Goal: Information Seeking & Learning: Learn about a topic

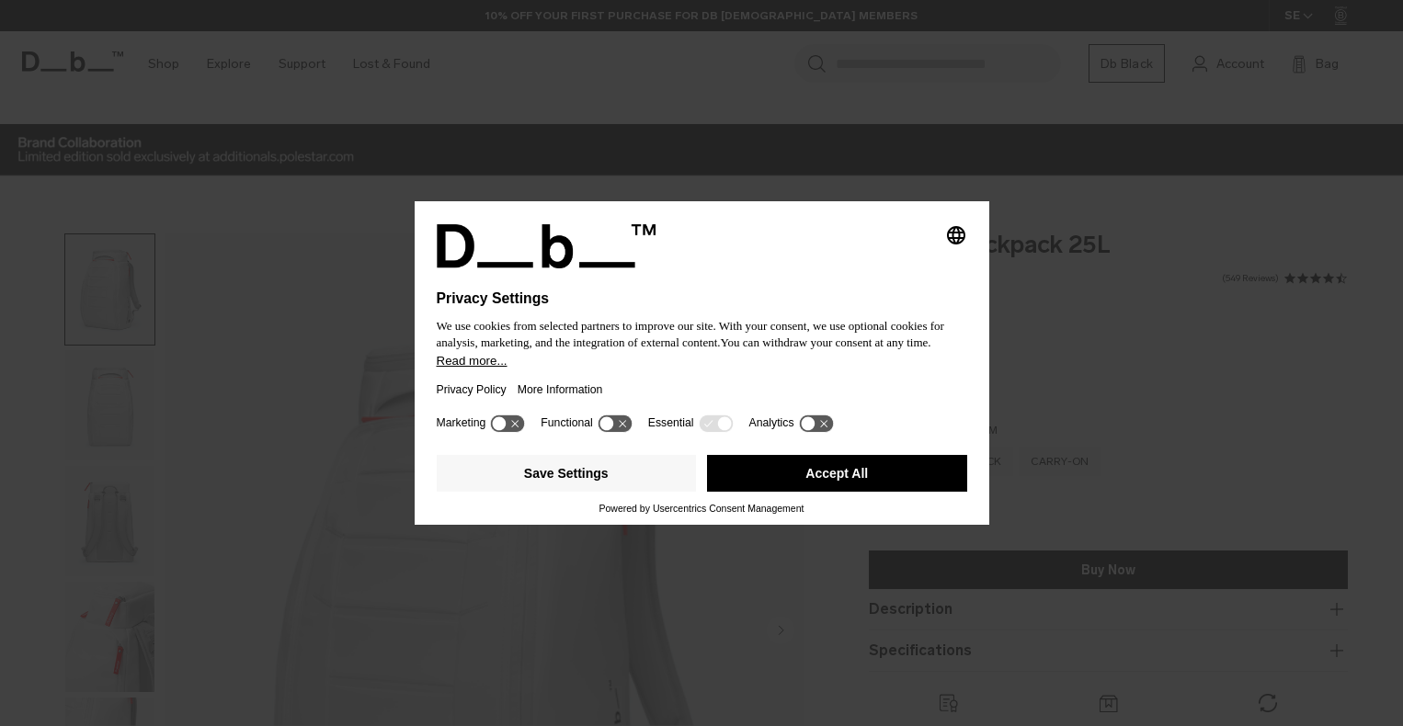
click at [837, 470] on button "Accept All" at bounding box center [837, 473] width 260 height 37
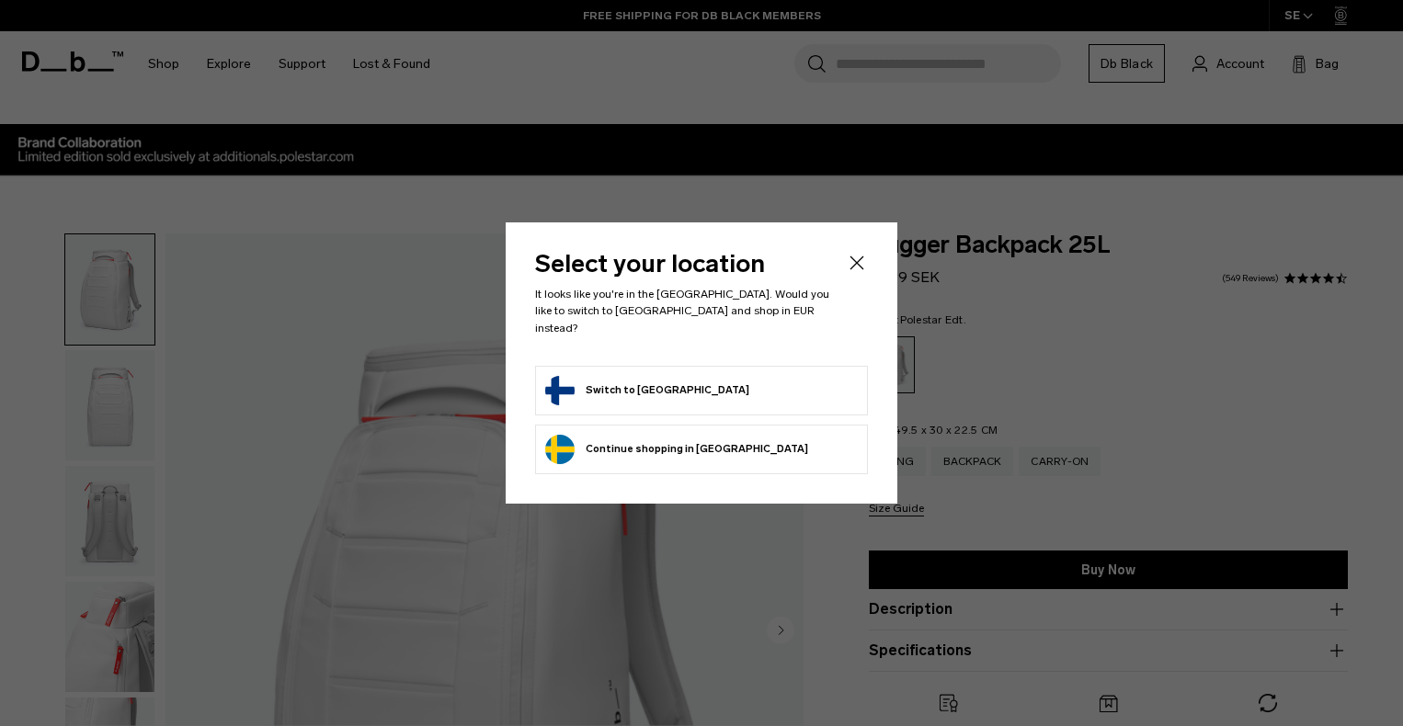
click at [625, 380] on button "Switch to Finland" at bounding box center [647, 390] width 204 height 29
click at [583, 382] on button "Switch to Finland" at bounding box center [647, 390] width 204 height 29
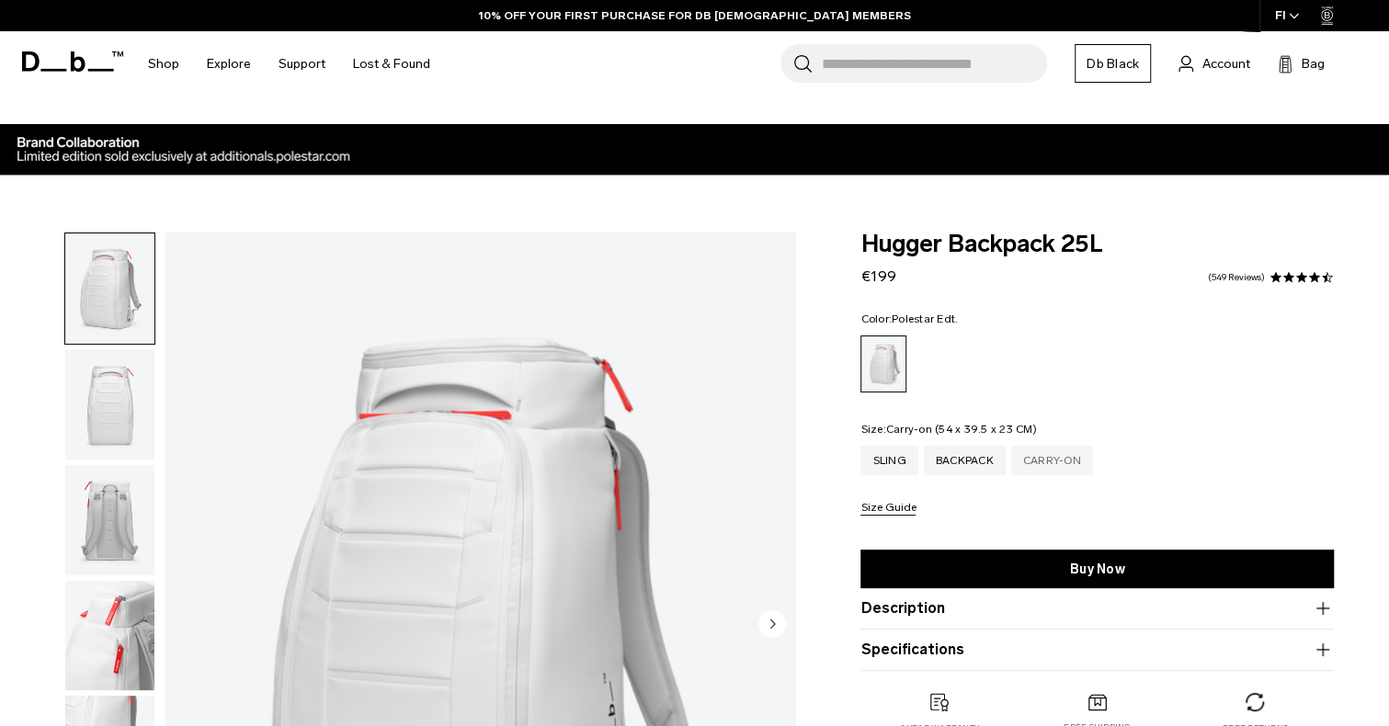
click at [1054, 462] on div "Carry-on" at bounding box center [1052, 460] width 82 height 29
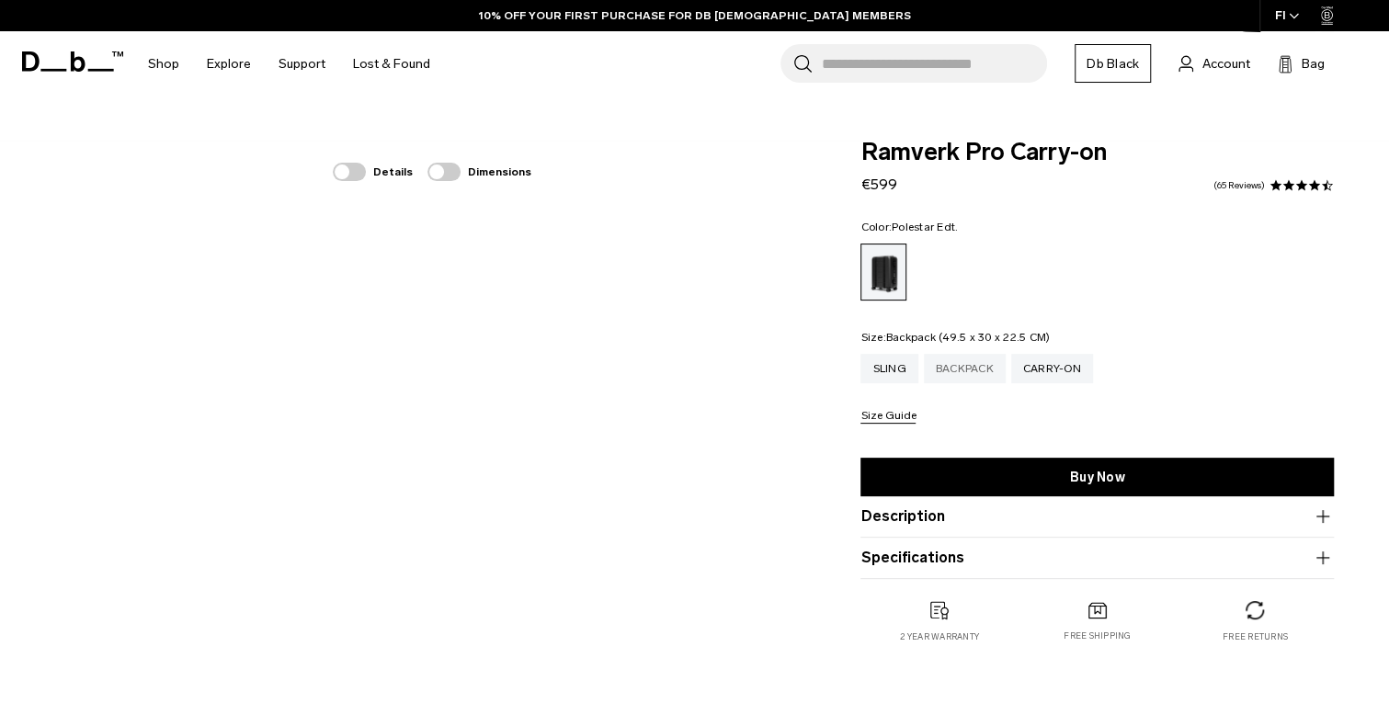
click at [971, 368] on div "Backpack" at bounding box center [965, 368] width 82 height 29
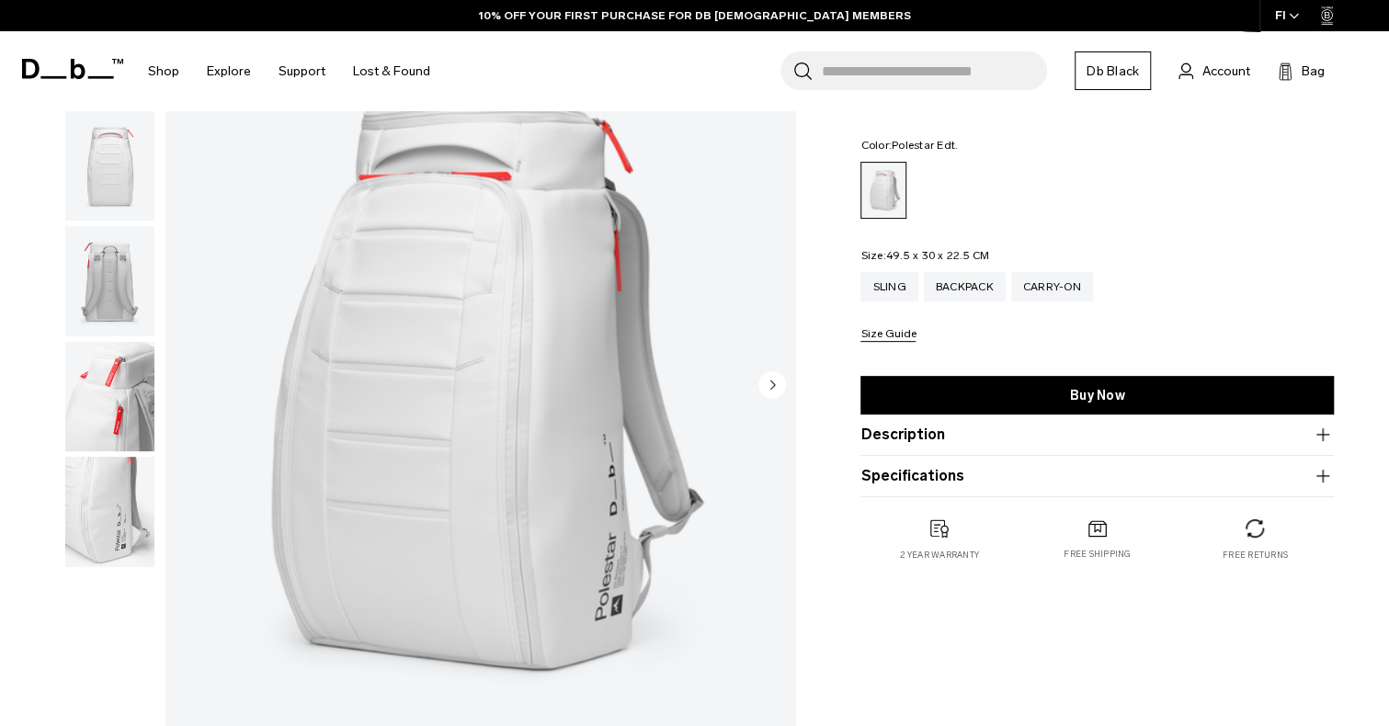
scroll to position [92, 0]
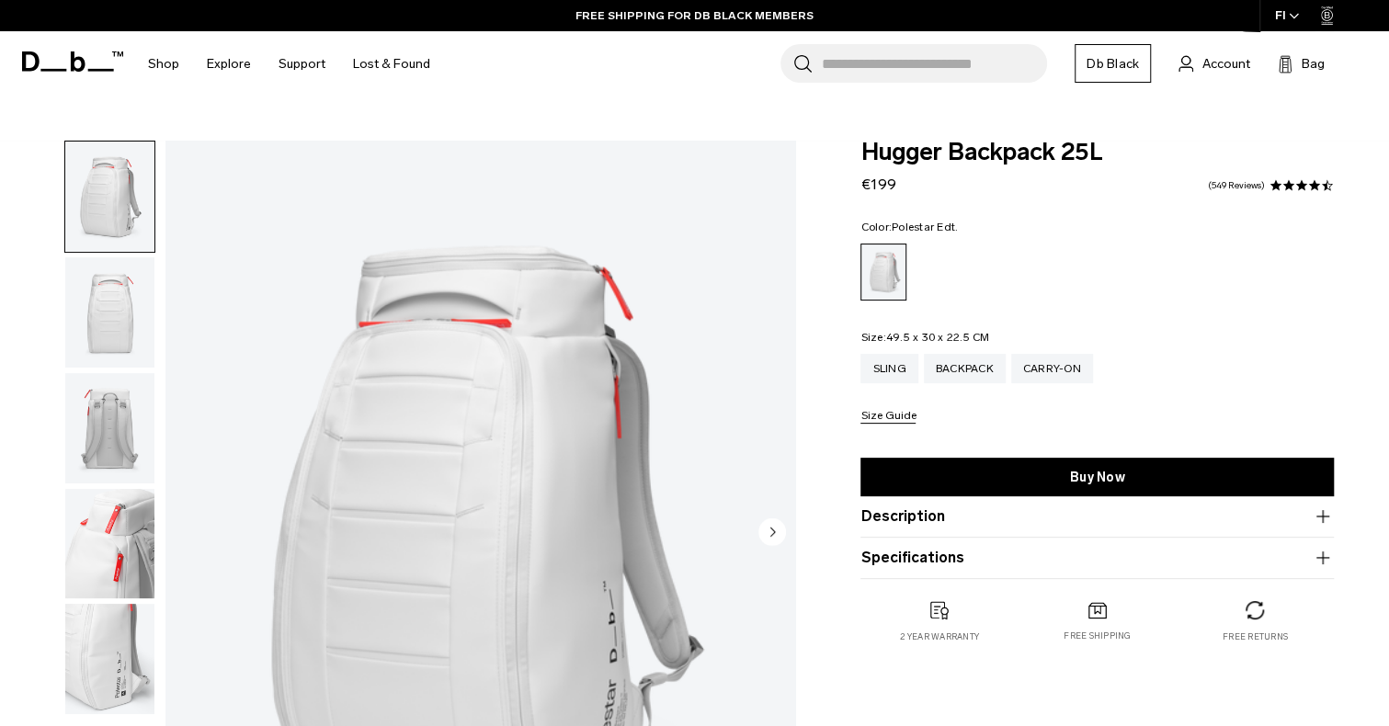
click at [107, 317] on img "button" at bounding box center [109, 312] width 89 height 110
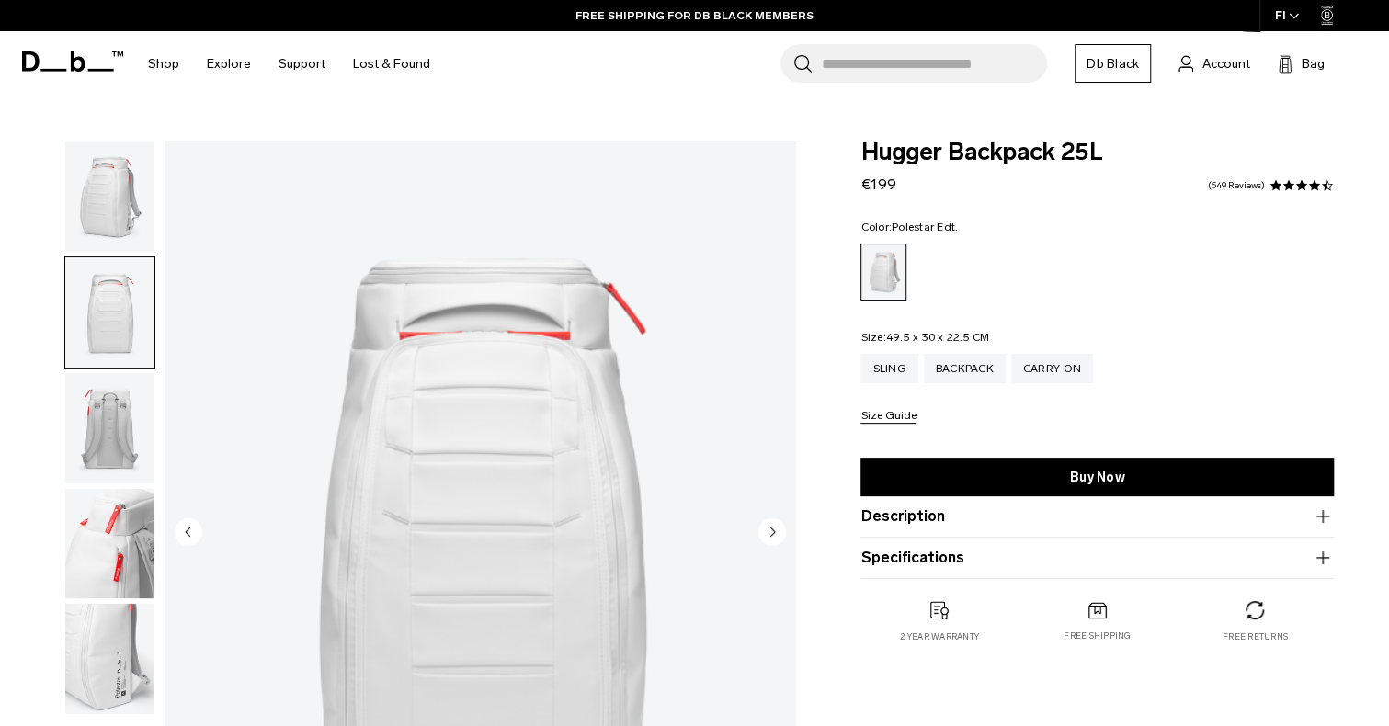
click at [114, 411] on img "button" at bounding box center [109, 428] width 89 height 110
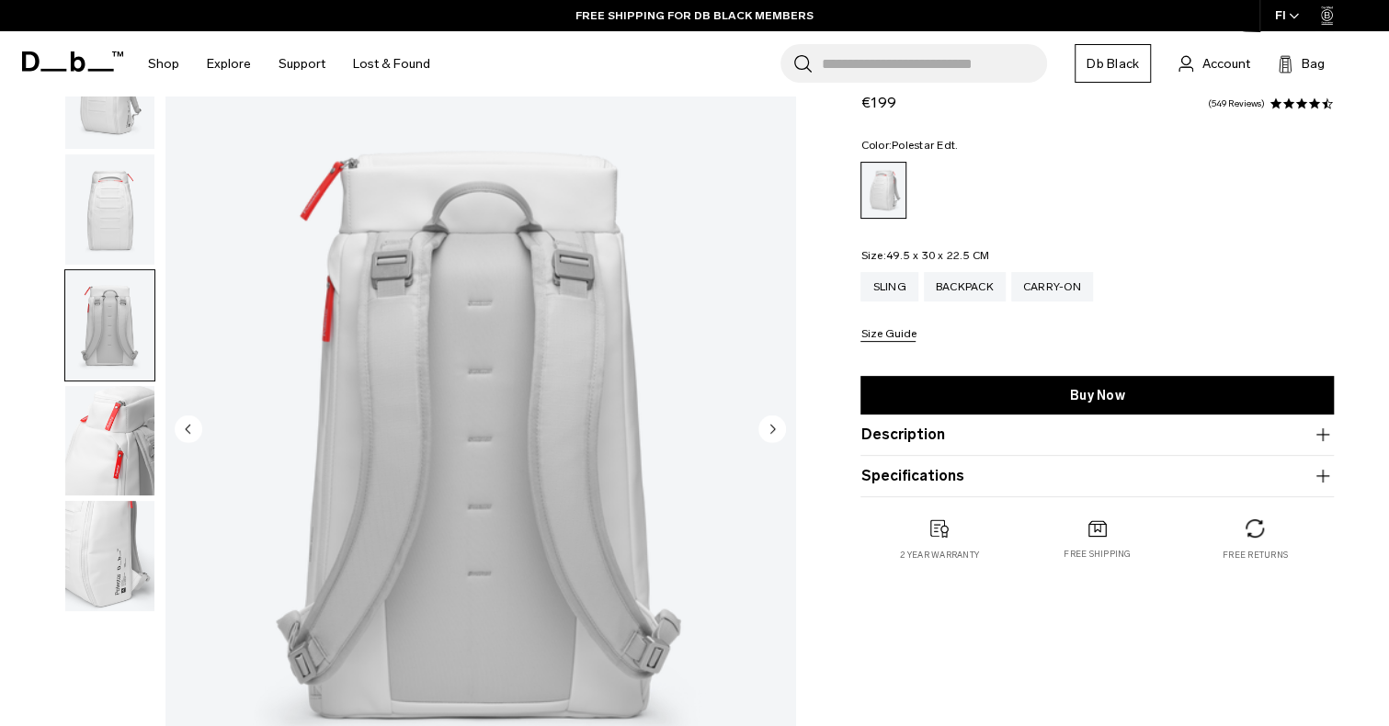
scroll to position [276, 0]
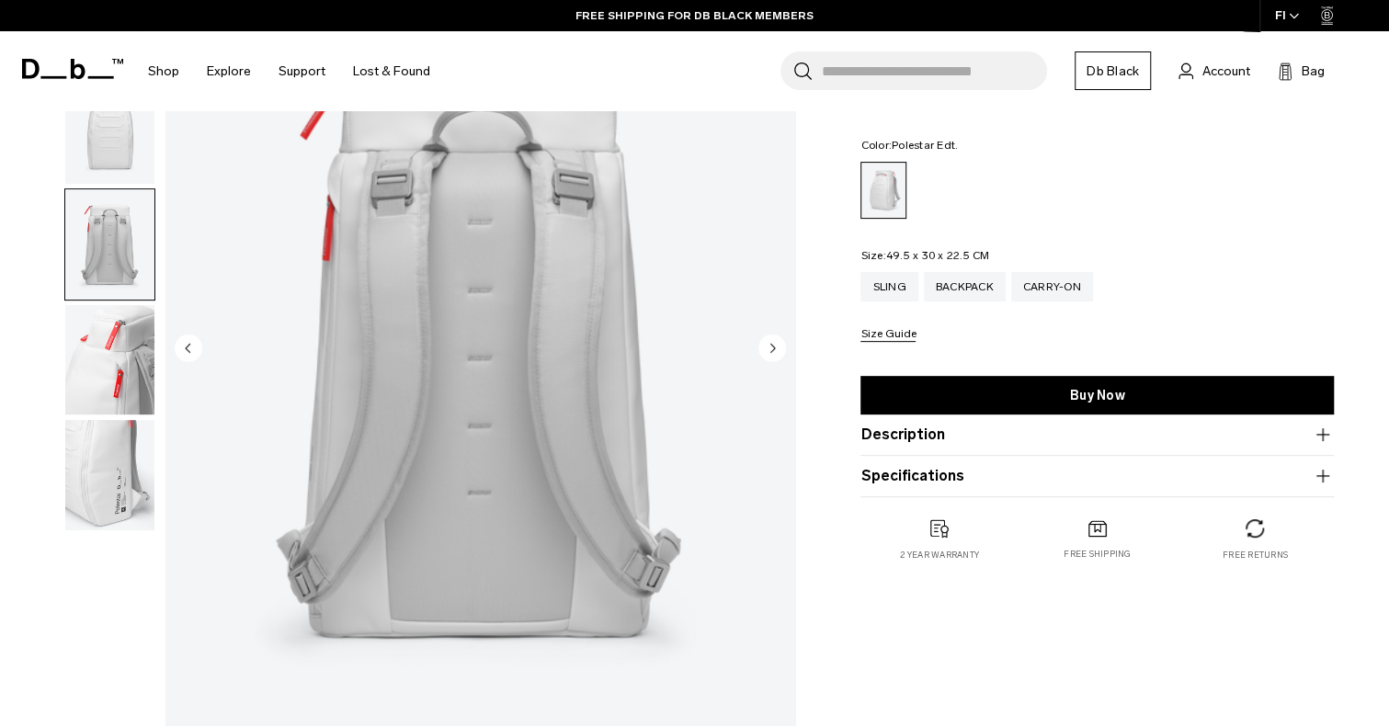
click at [108, 376] on img "button" at bounding box center [109, 360] width 89 height 110
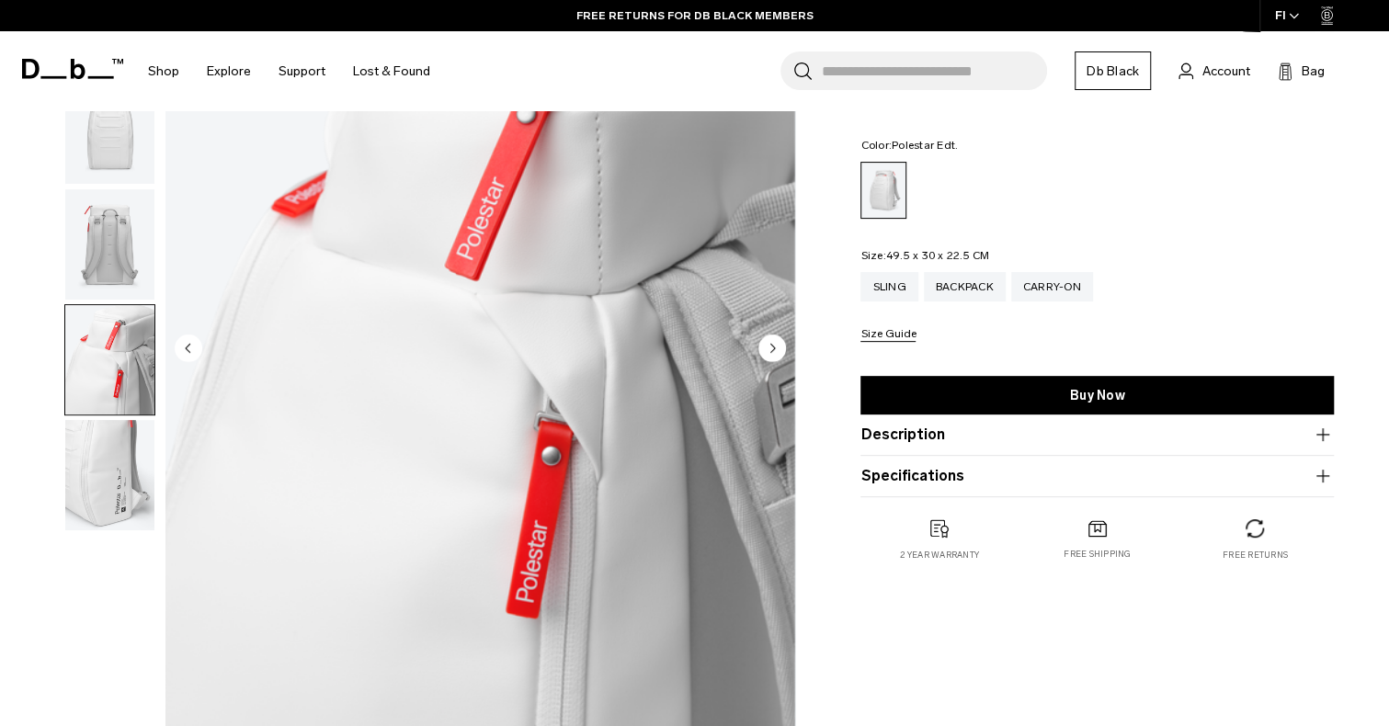
click at [114, 475] on img "button" at bounding box center [109, 475] width 89 height 110
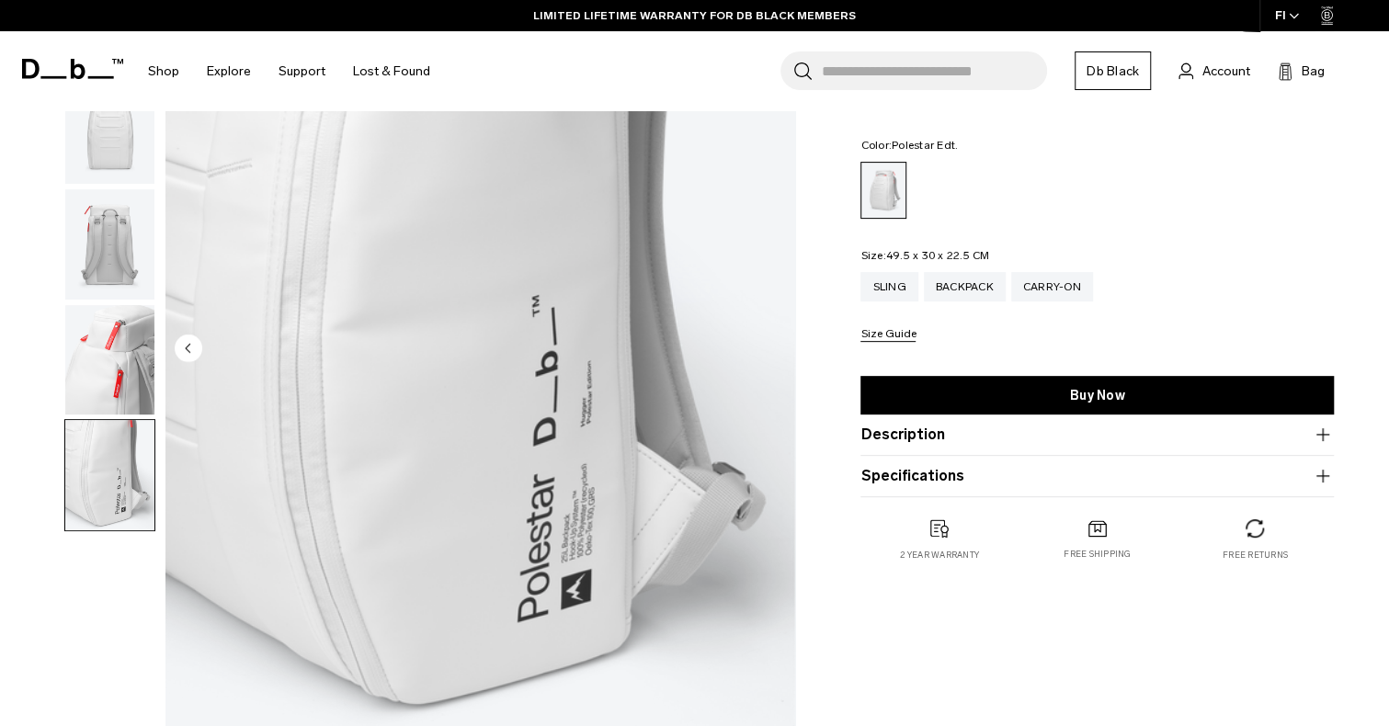
click at [102, 370] on img "button" at bounding box center [109, 360] width 89 height 110
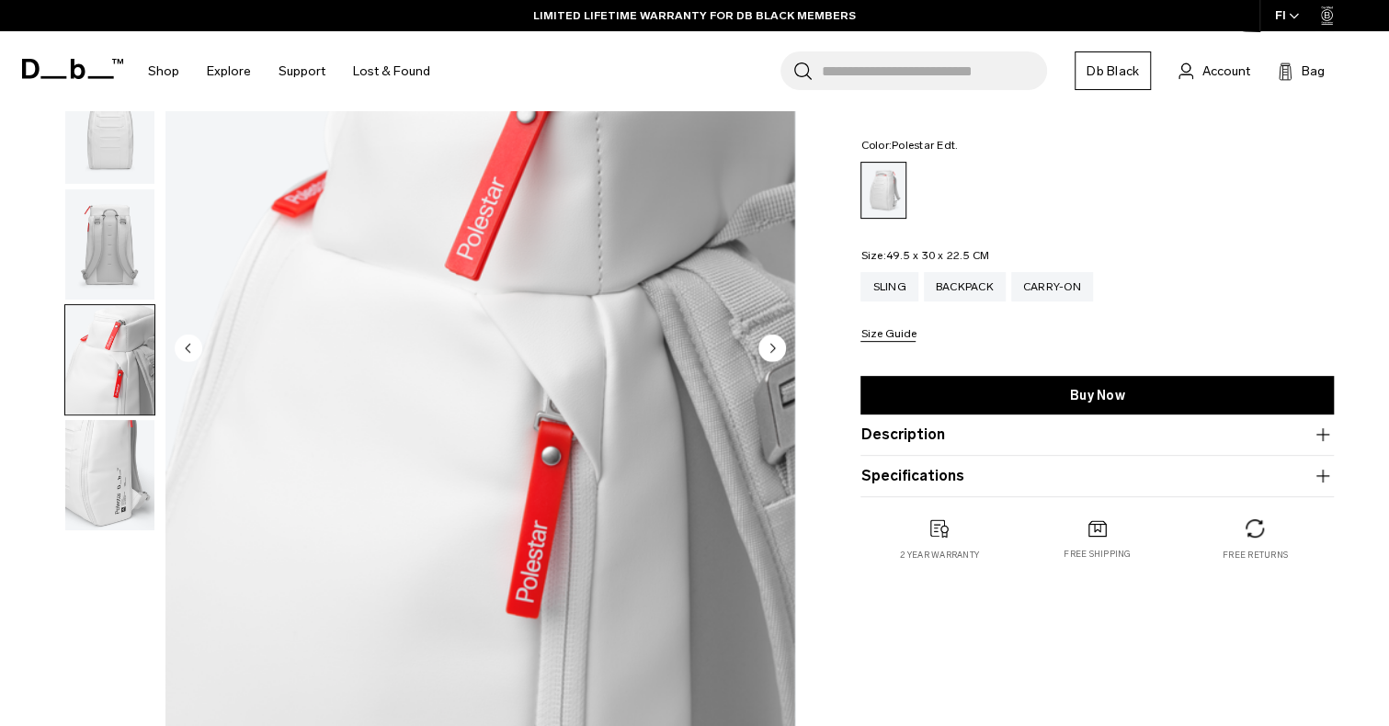
click at [103, 268] on img "button" at bounding box center [109, 244] width 89 height 110
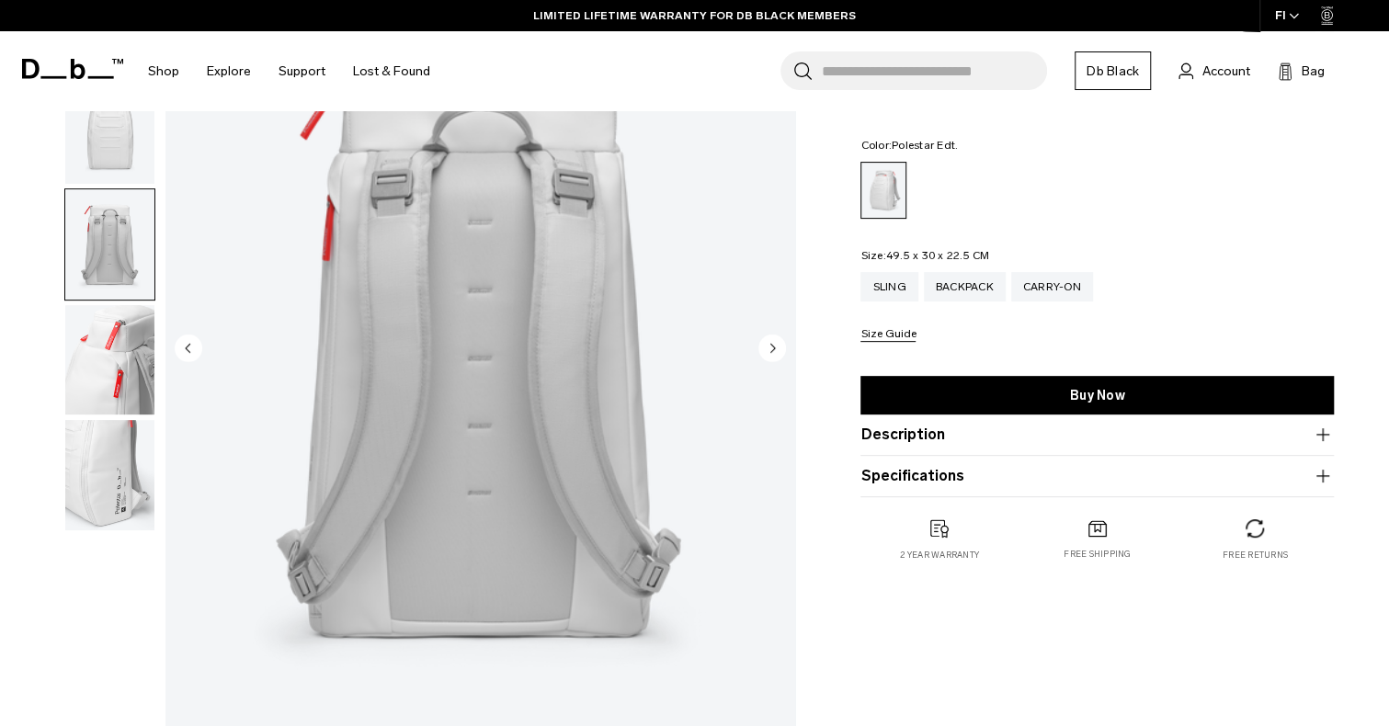
click at [1091, 448] on product-accordion "Description Limited Edition. In collaboration with Polestar, we reimagined the …" at bounding box center [1097, 435] width 473 height 41
click at [1321, 439] on icon "button" at bounding box center [1323, 435] width 22 height 22
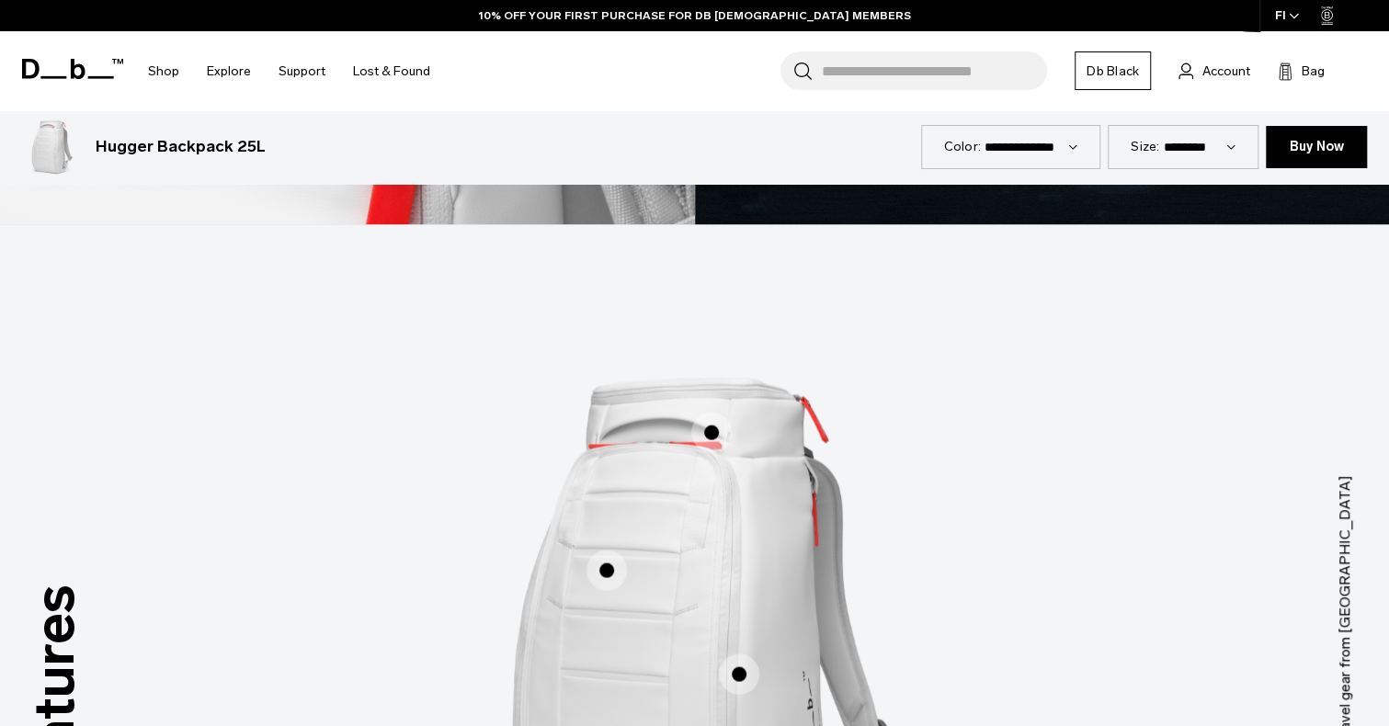
scroll to position [2482, 0]
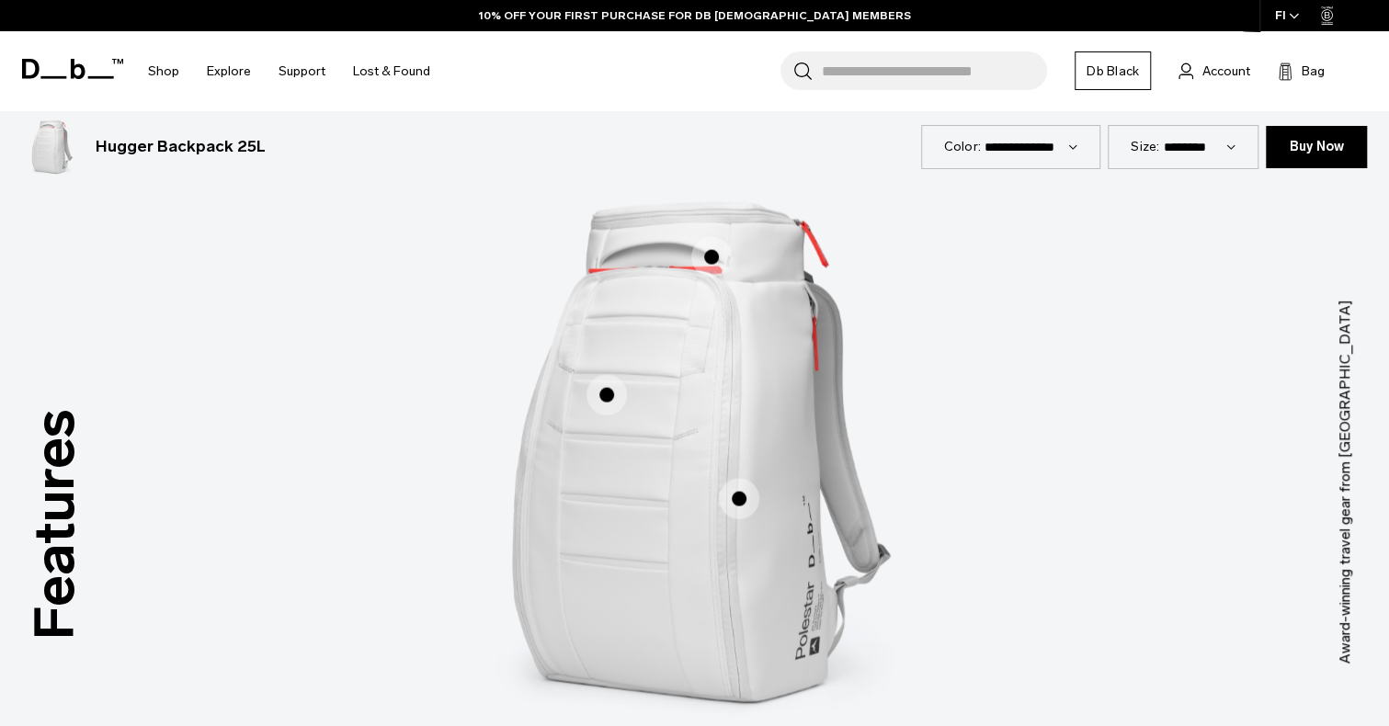
click at [605, 404] on span "1 / 3" at bounding box center [607, 395] width 40 height 40
click at [608, 393] on span "1 / 3" at bounding box center [607, 395] width 40 height 40
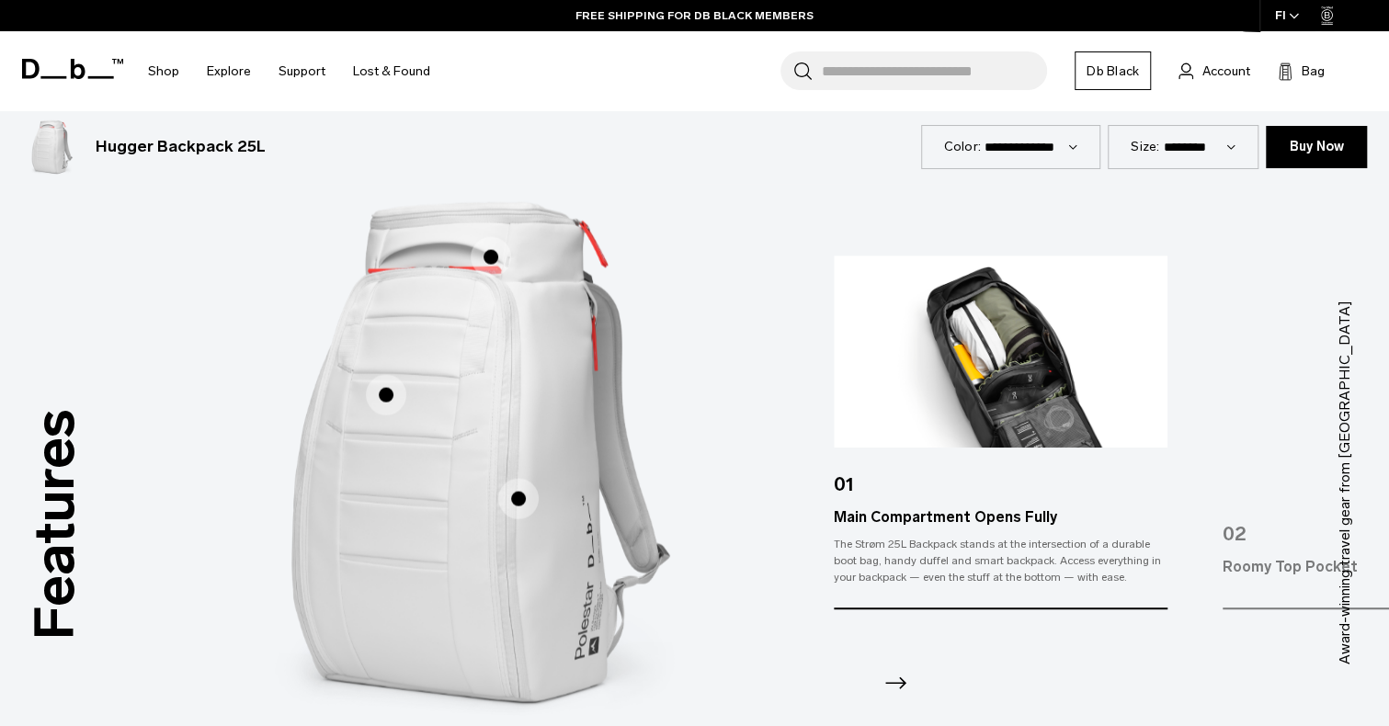
click at [488, 257] on span "1 / 3" at bounding box center [491, 257] width 40 height 40
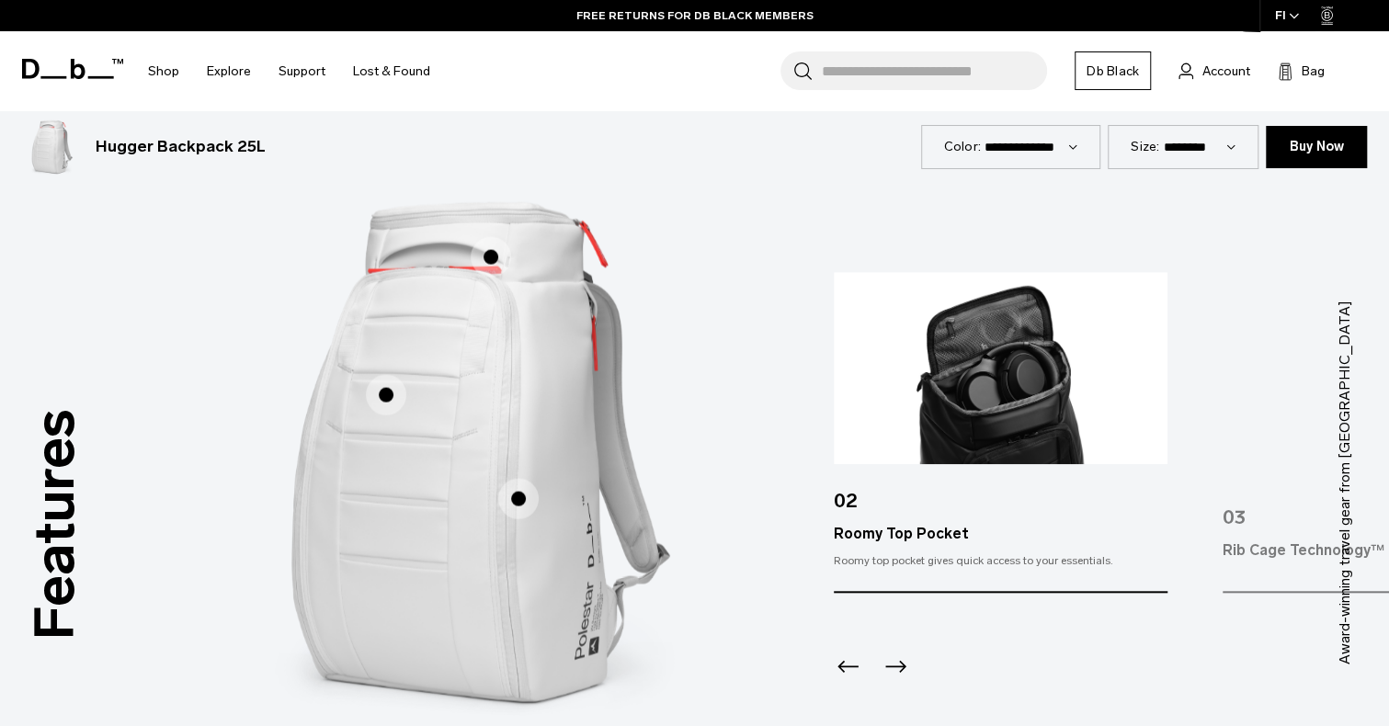
click at [527, 499] on span "1 / 3" at bounding box center [518, 499] width 40 height 40
click at [510, 499] on span "1 / 3" at bounding box center [518, 499] width 40 height 40
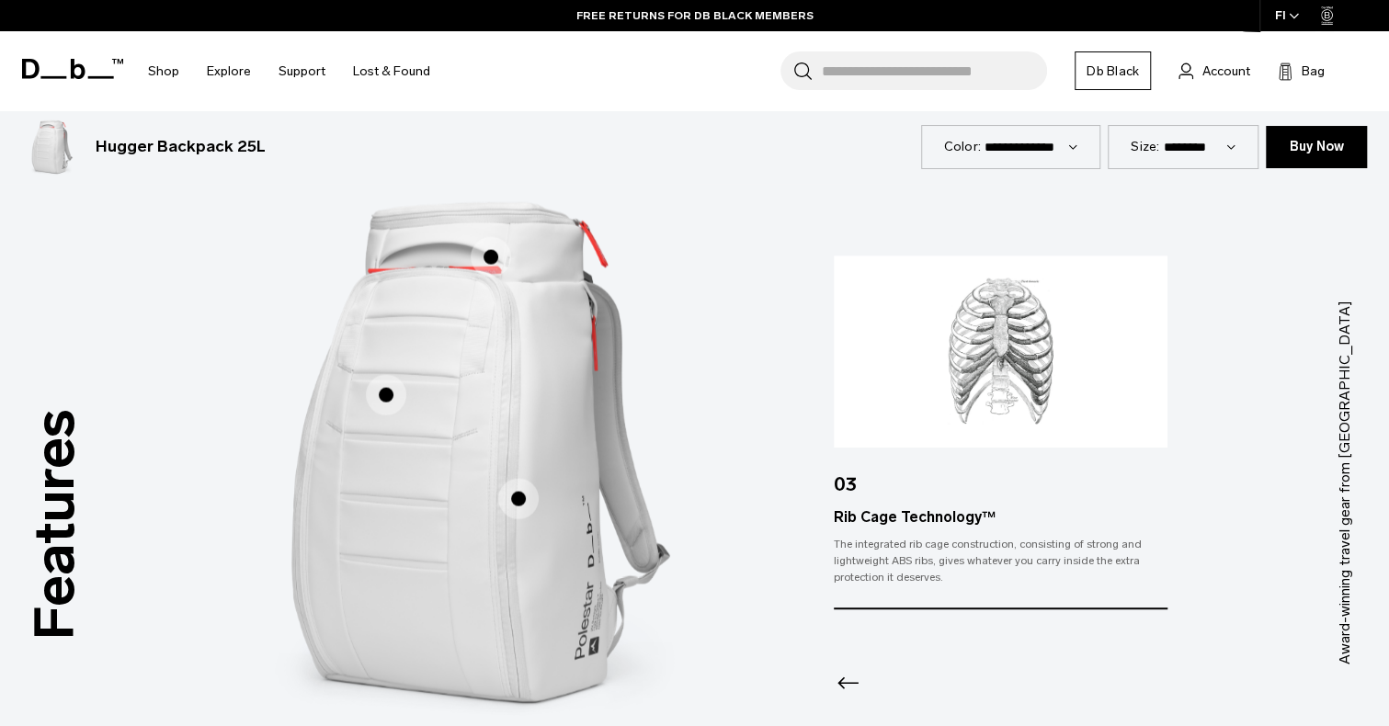
click at [382, 397] on span "1 / 3" at bounding box center [386, 395] width 40 height 40
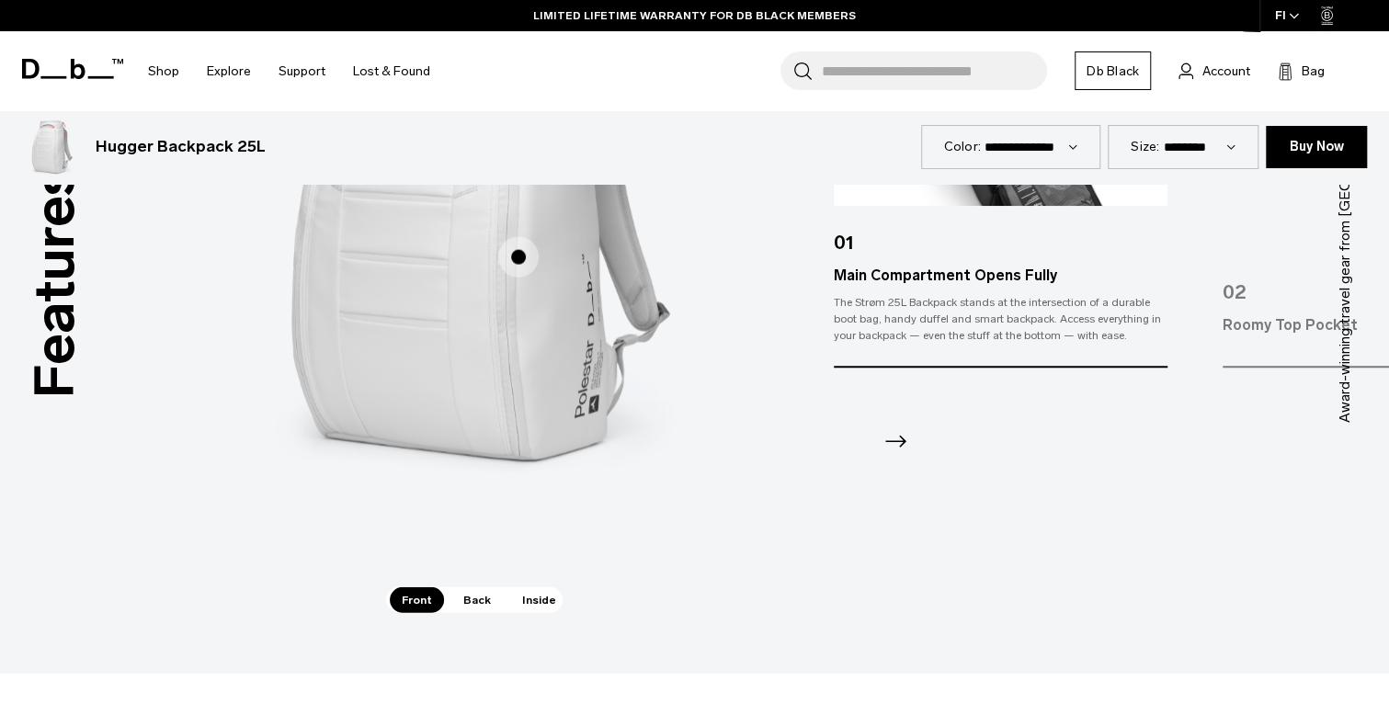
scroll to position [2758, 0]
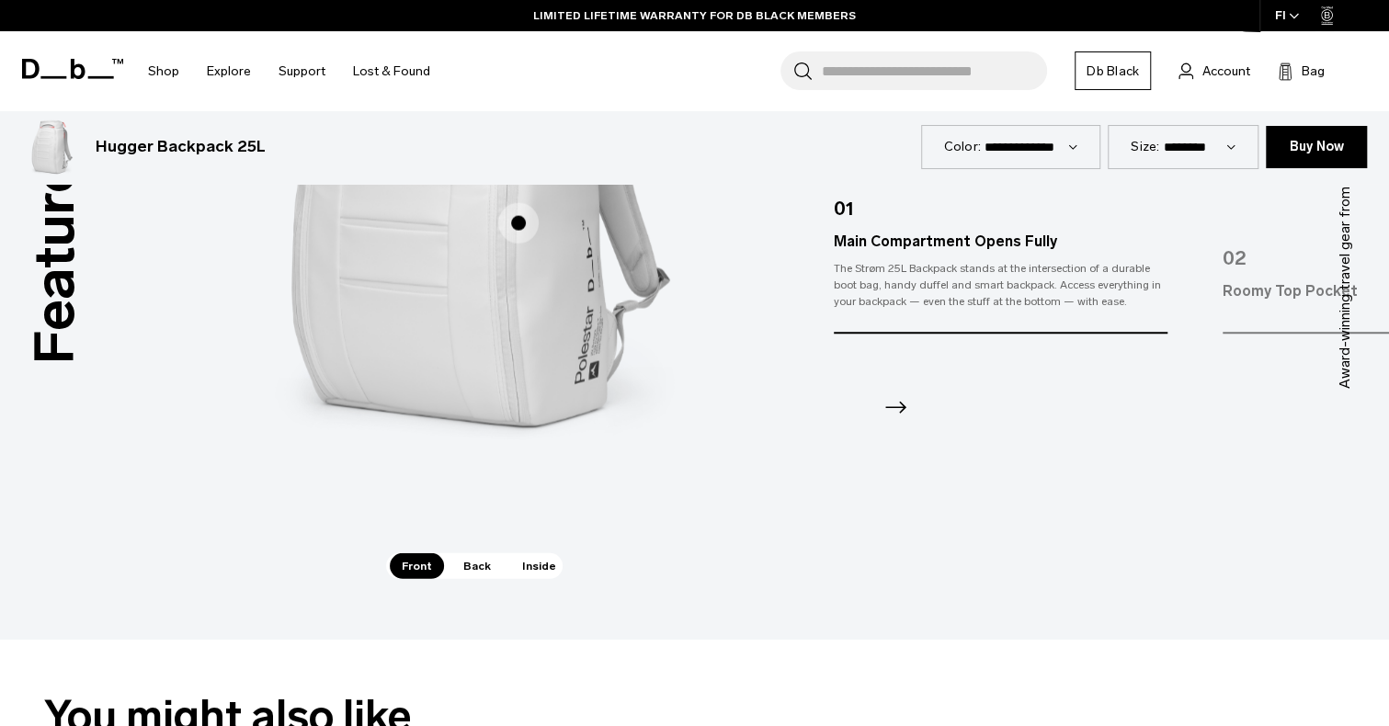
click at [467, 569] on span "Back" at bounding box center [476, 566] width 51 height 26
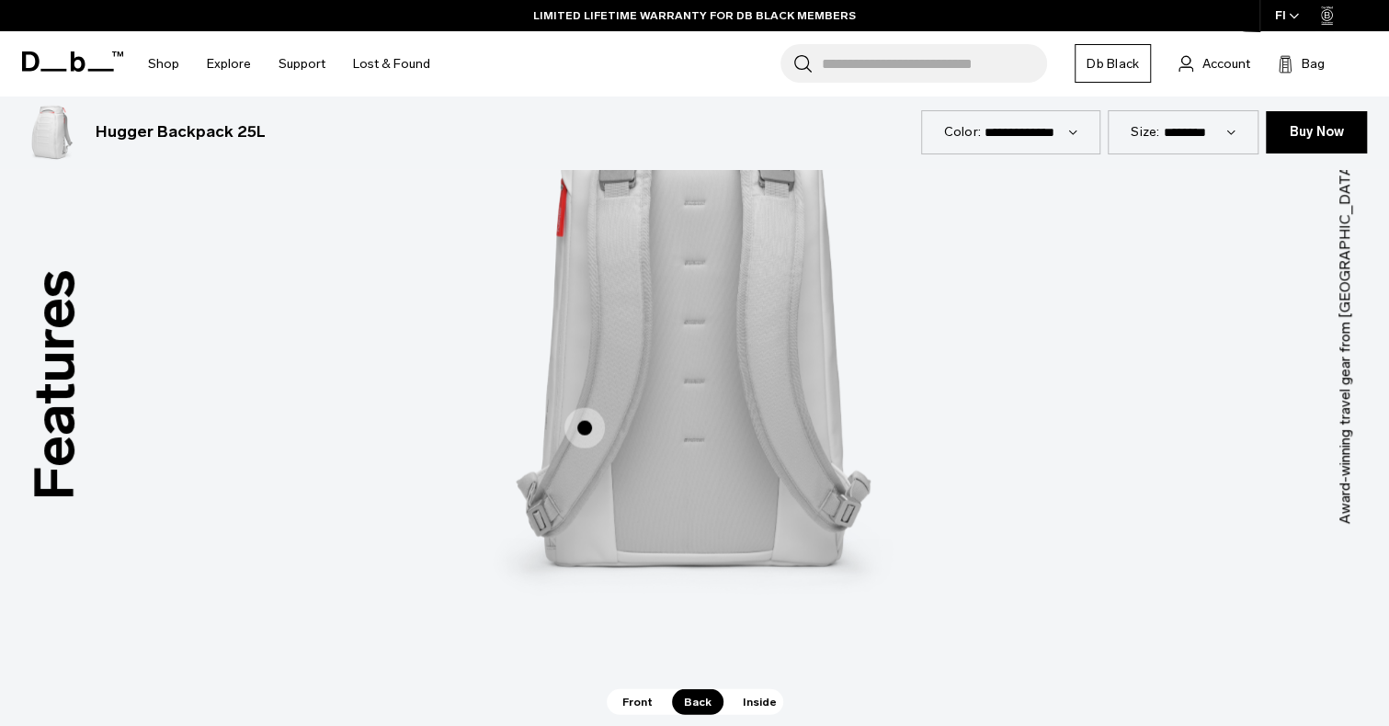
scroll to position [2666, 0]
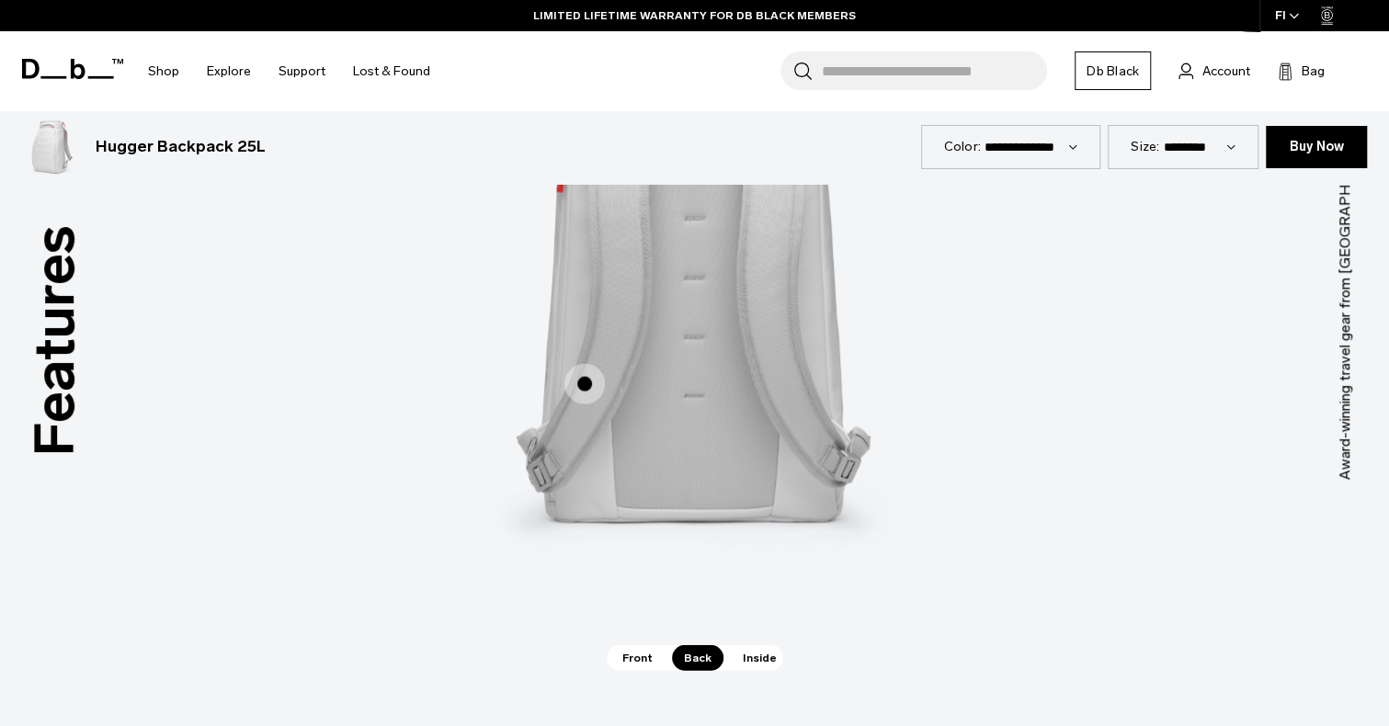
click at [758, 659] on span "Inside" at bounding box center [760, 658] width 58 height 26
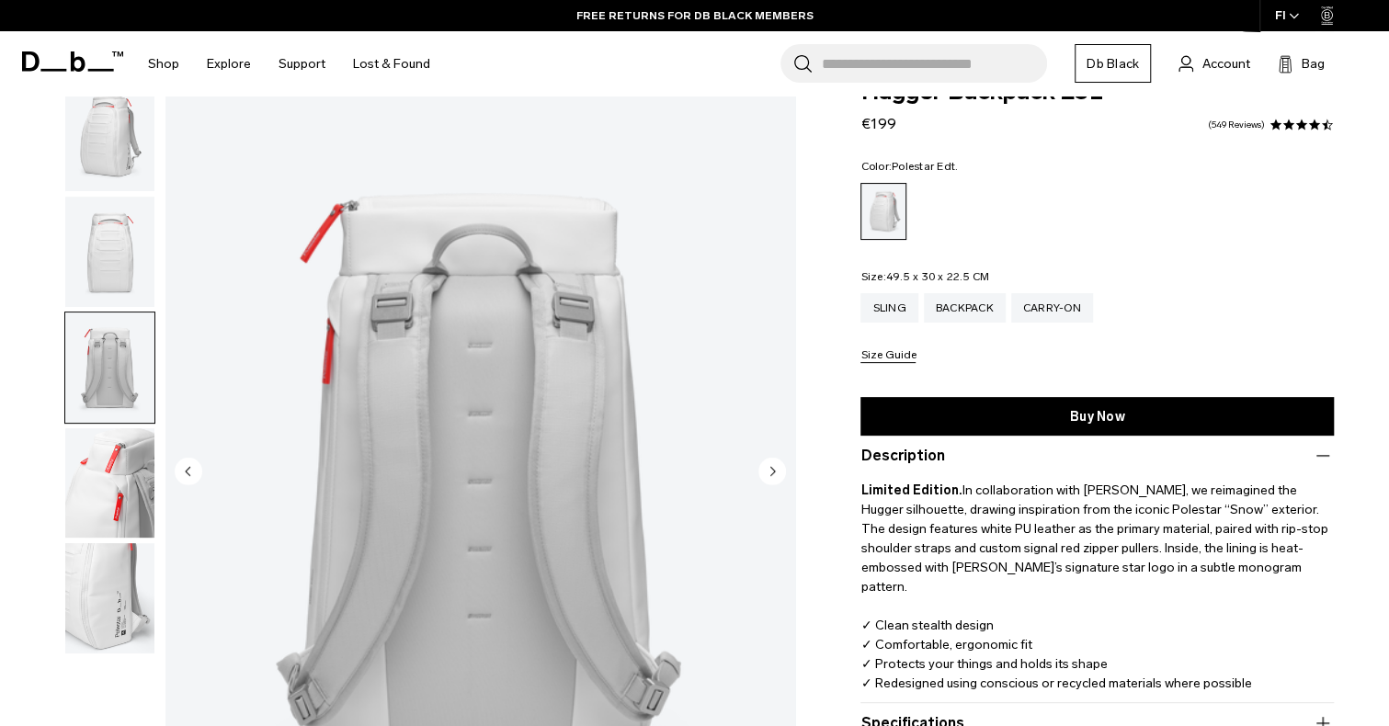
scroll to position [116, 0]
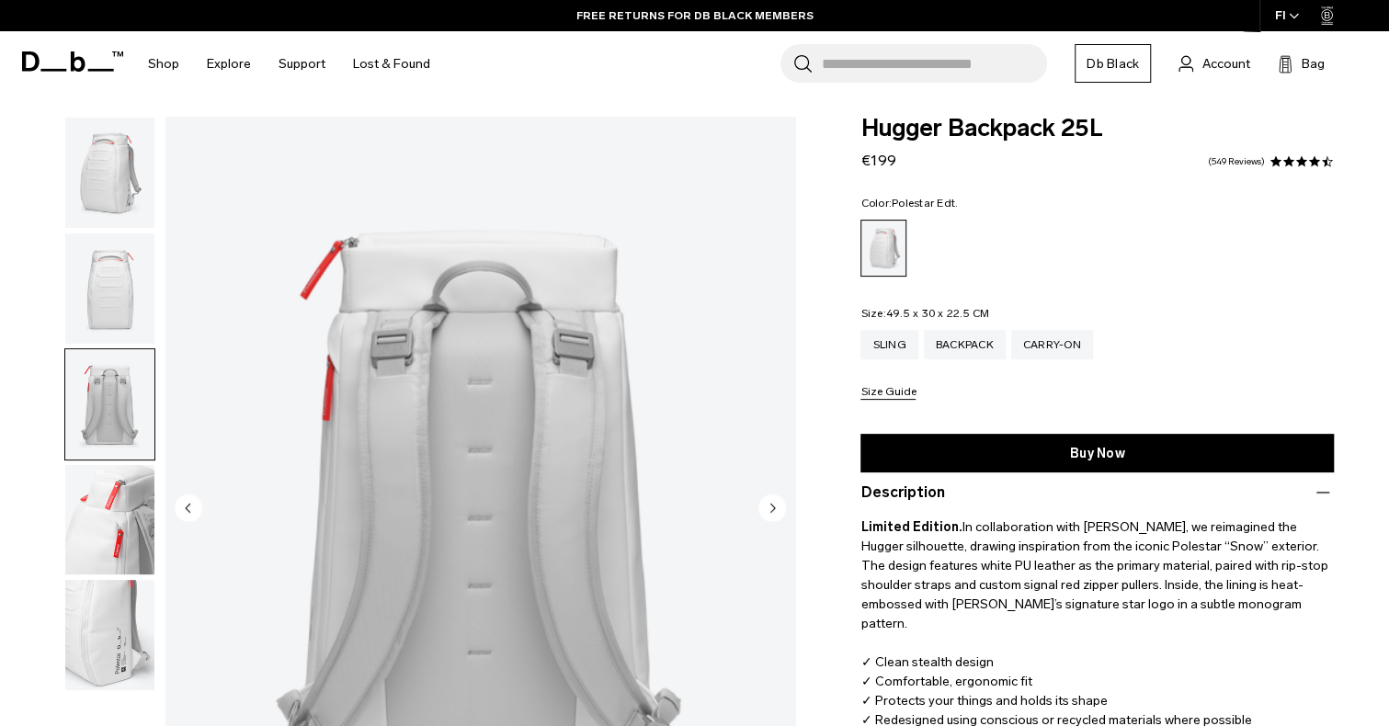
click at [108, 198] on img "button" at bounding box center [109, 173] width 89 height 110
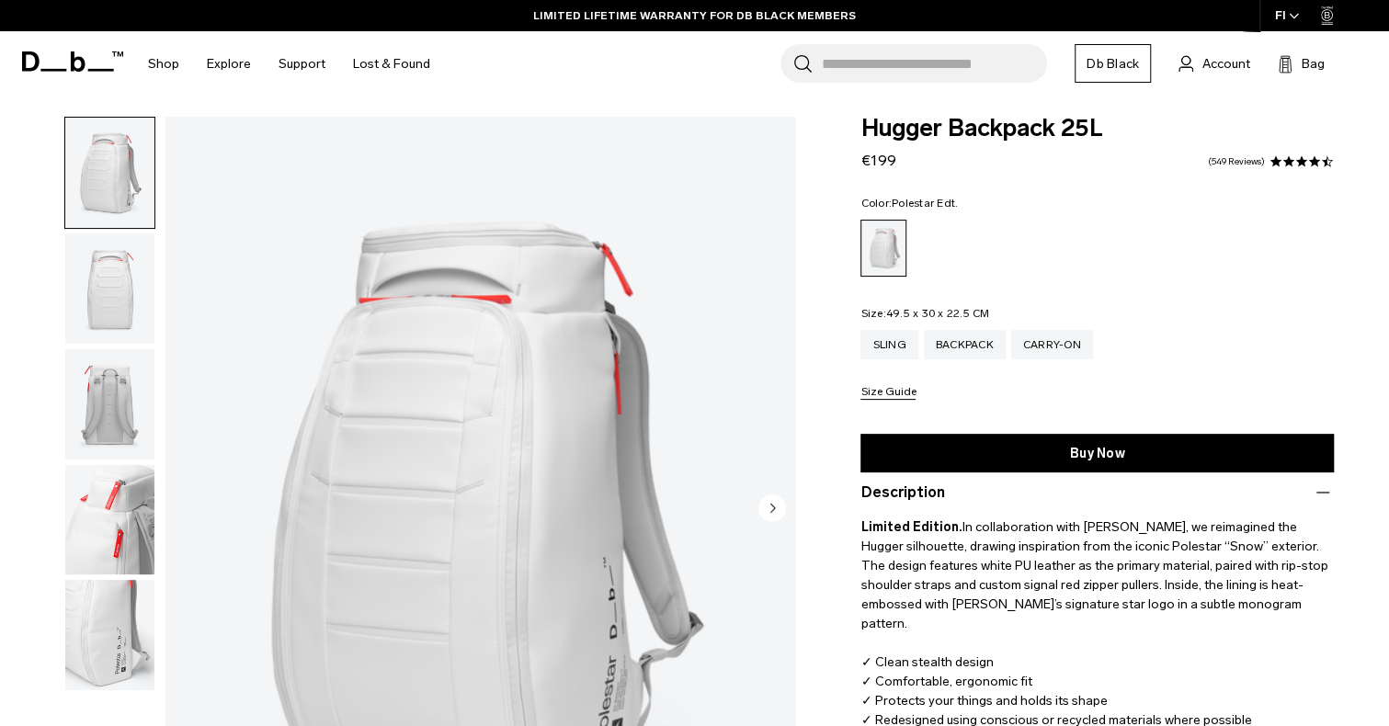
click at [131, 306] on img "button" at bounding box center [109, 289] width 89 height 110
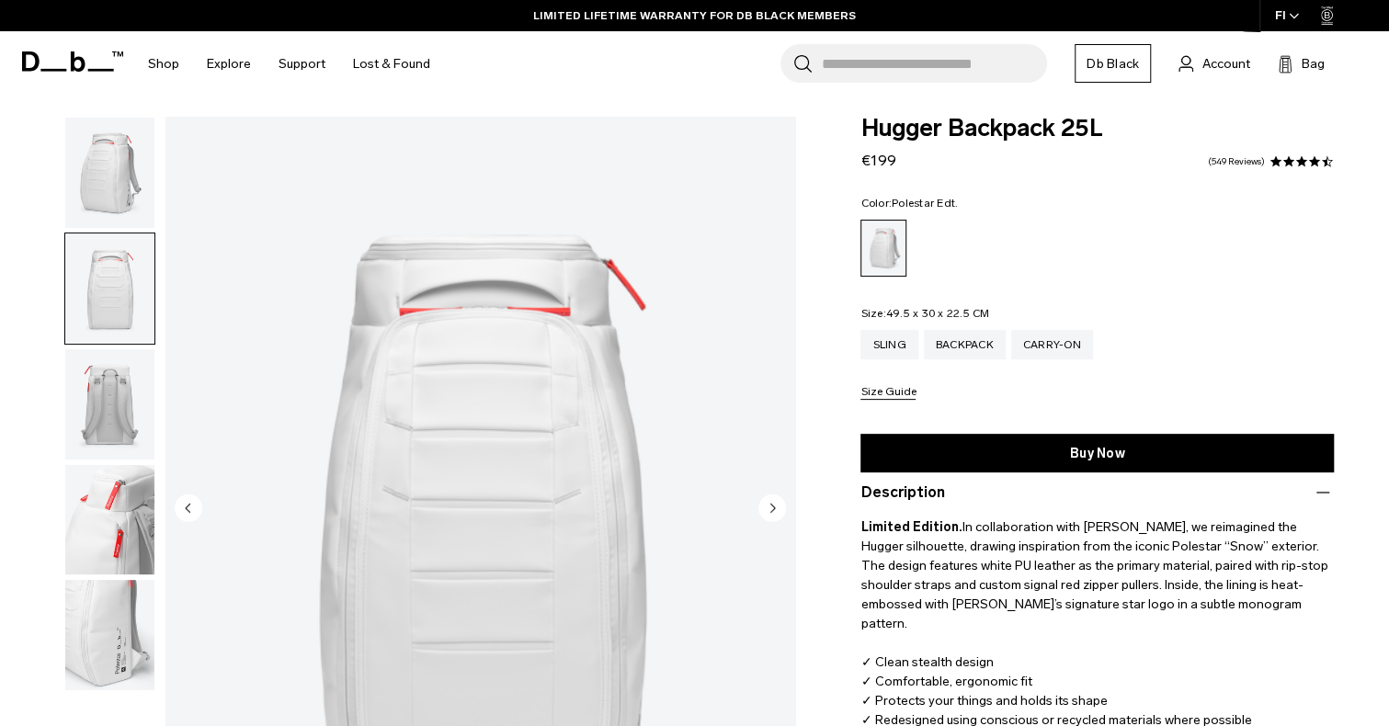
click at [131, 394] on img "button" at bounding box center [109, 404] width 89 height 110
